Goal: Find specific page/section: Find specific page/section

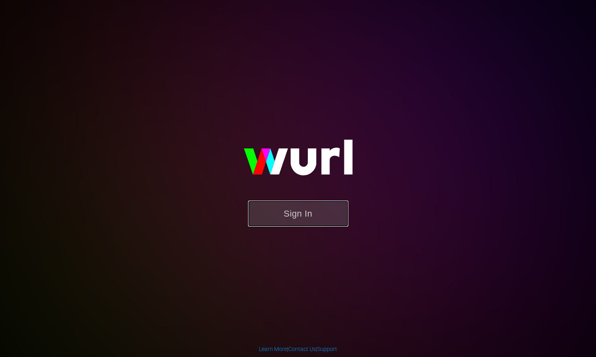
click at [288, 208] on button "Sign In" at bounding box center [298, 214] width 100 height 26
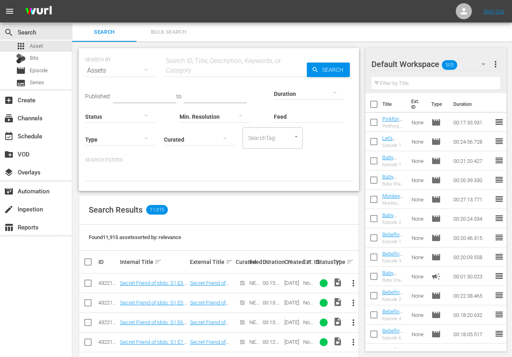
click at [213, 158] on p "Search Filters:" at bounding box center [218, 160] width 267 height 7
click at [185, 70] on input "text" at bounding box center [235, 70] width 143 height 19
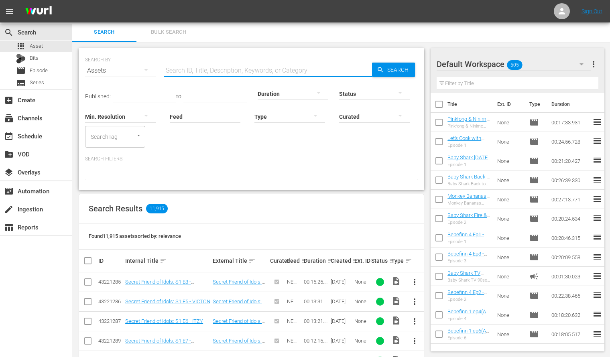
type input "ㅠ"
type input "b"
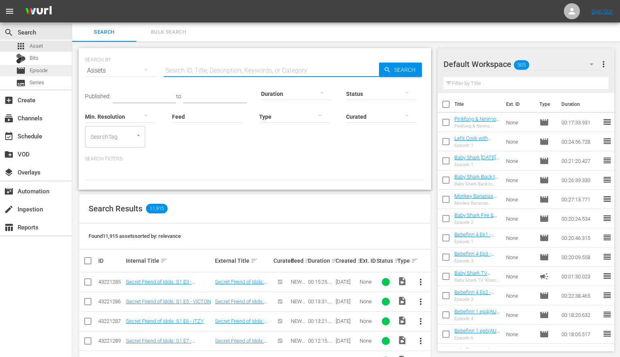
click at [51, 67] on div "movie Episode" at bounding box center [36, 70] width 72 height 11
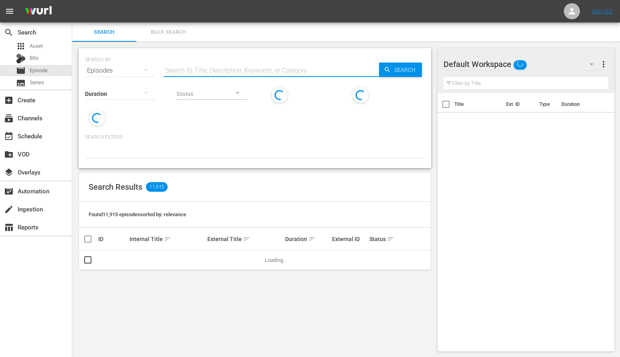
click at [201, 65] on input "text" at bounding box center [271, 70] width 215 height 19
type input "ㅠ"
click at [270, 69] on input "baby shark t" at bounding box center [271, 70] width 215 height 19
click at [261, 69] on input "baby shark t" at bounding box center [271, 70] width 215 height 19
click at [260, 66] on input "baby shark t" at bounding box center [271, 70] width 215 height 19
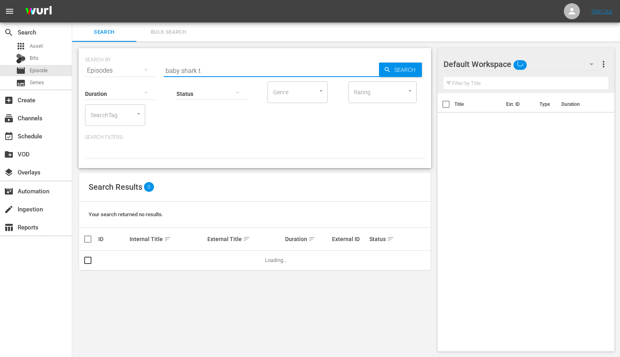
click at [255, 73] on input "baby shark t" at bounding box center [271, 70] width 215 height 19
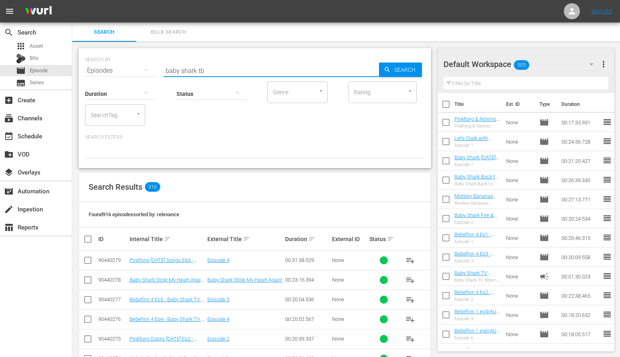
click at [244, 71] on input "baby shark tb" at bounding box center [271, 70] width 215 height 19
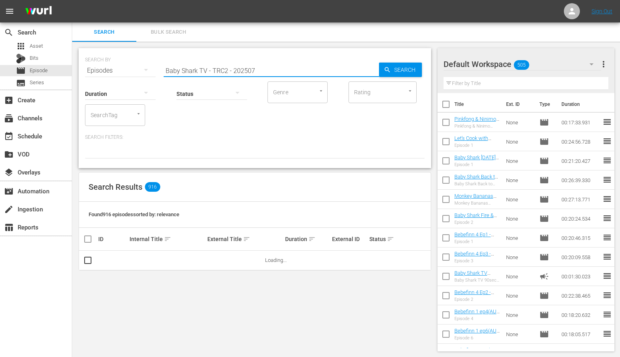
click at [268, 74] on input "Baby Shark TV - TRC2 - 202507" at bounding box center [271, 70] width 215 height 19
type input "Baby Shark TV - TRC2 - 202509"
click at [397, 71] on span "Search" at bounding box center [406, 70] width 31 height 14
